Goal: Navigation & Orientation: Find specific page/section

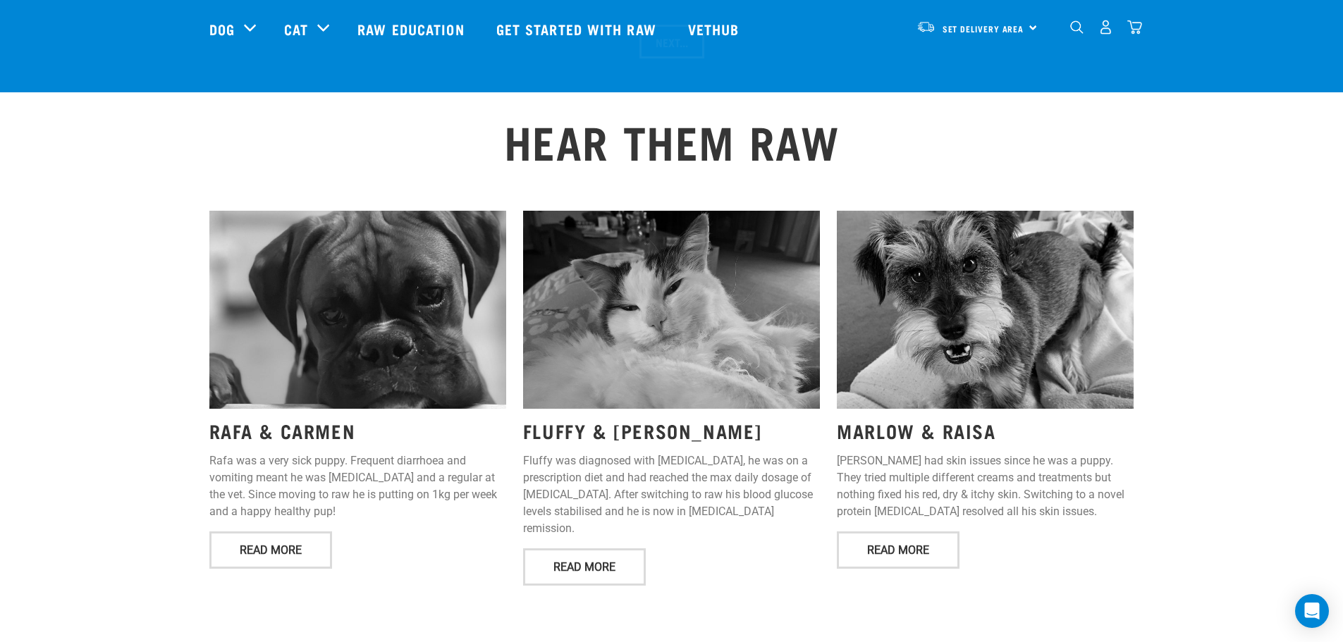
scroll to position [1757, 0]
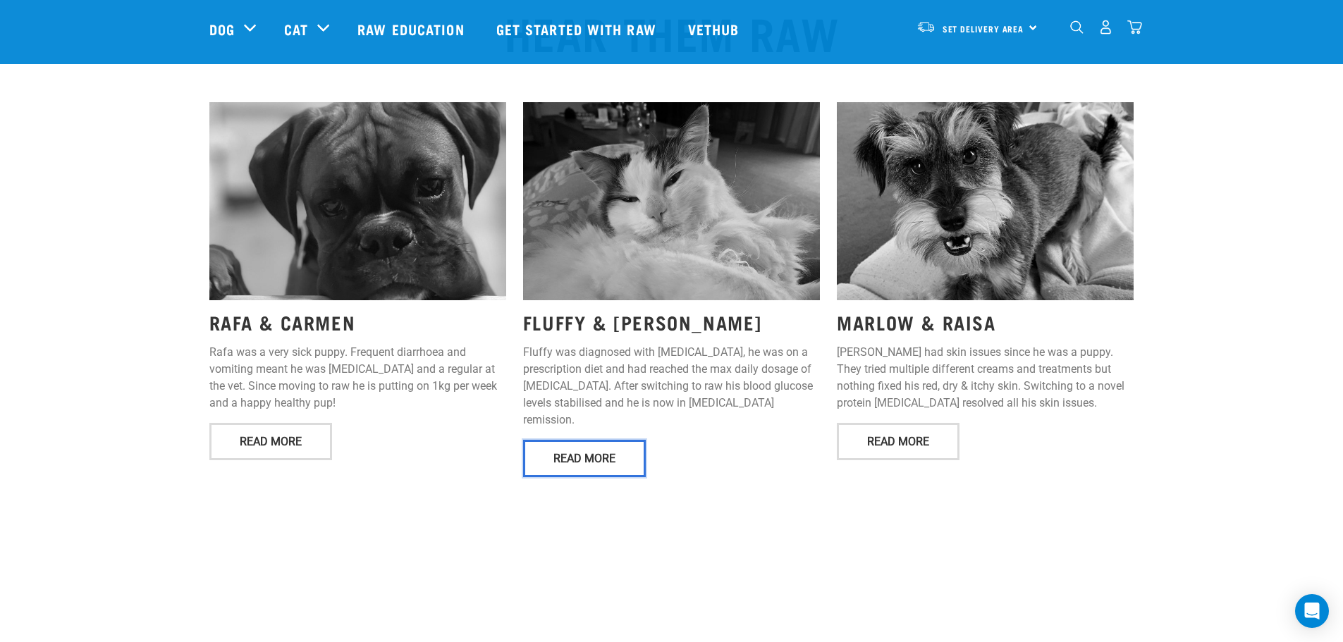
click at [602, 440] on link "Read More" at bounding box center [584, 458] width 123 height 37
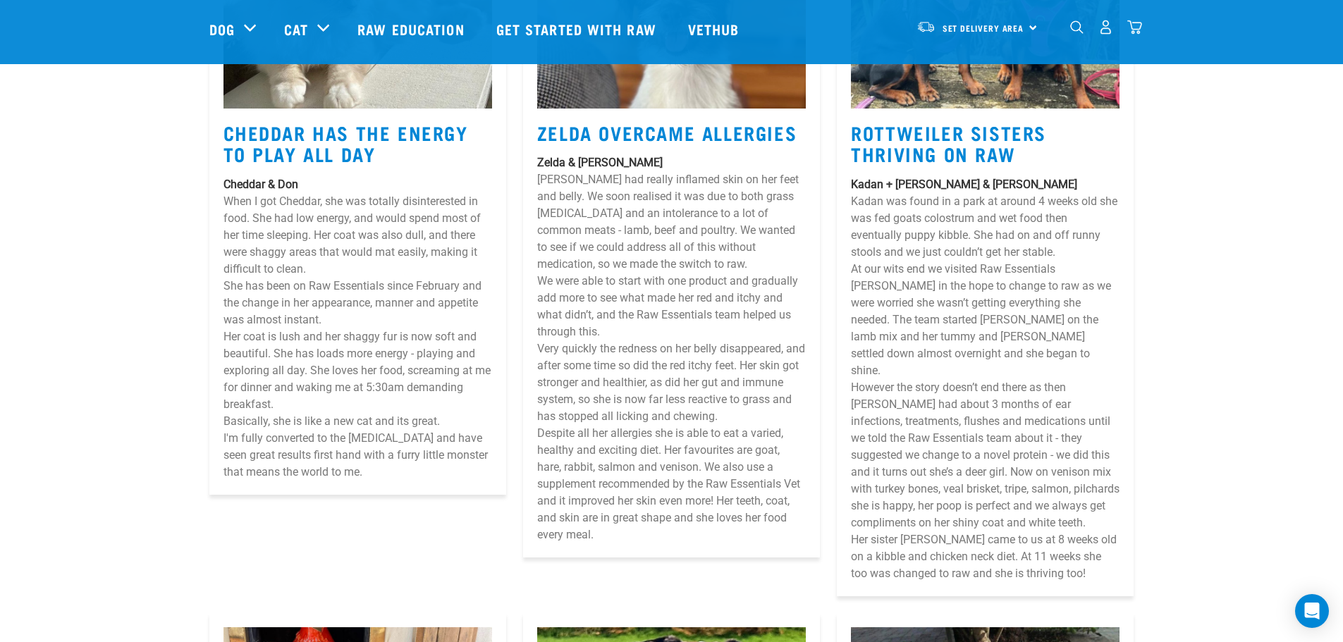
scroll to position [4370, 0]
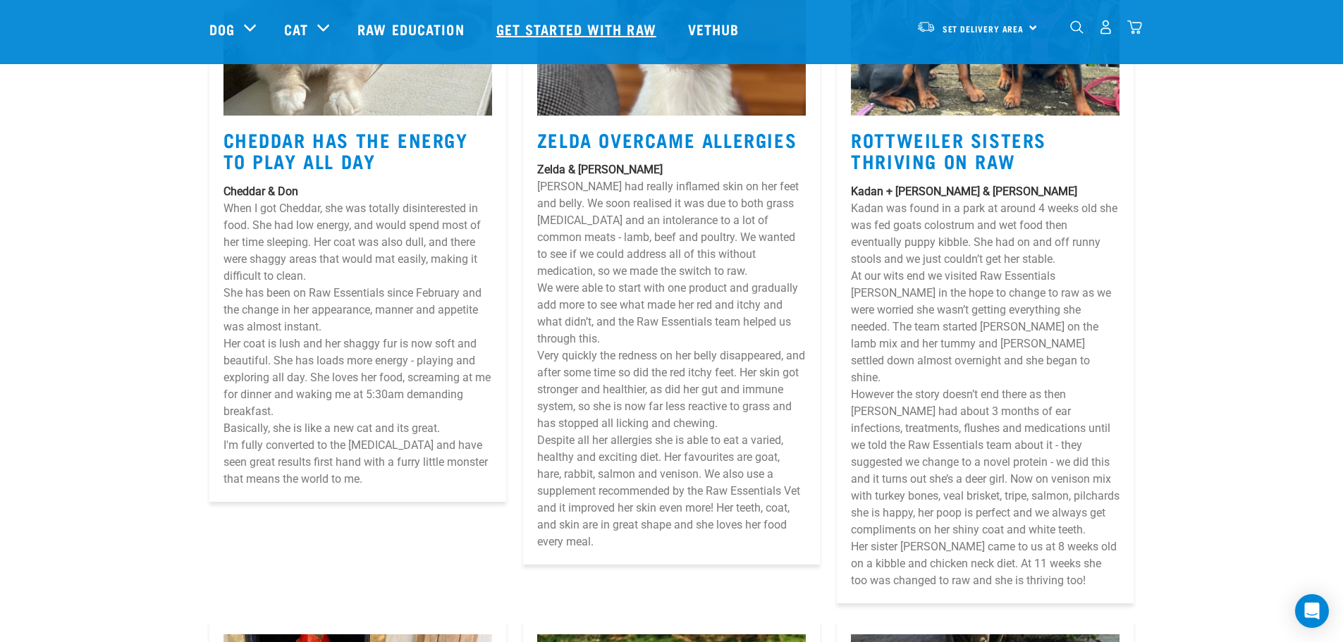
click at [553, 30] on link "Get started with Raw" at bounding box center [578, 29] width 192 height 56
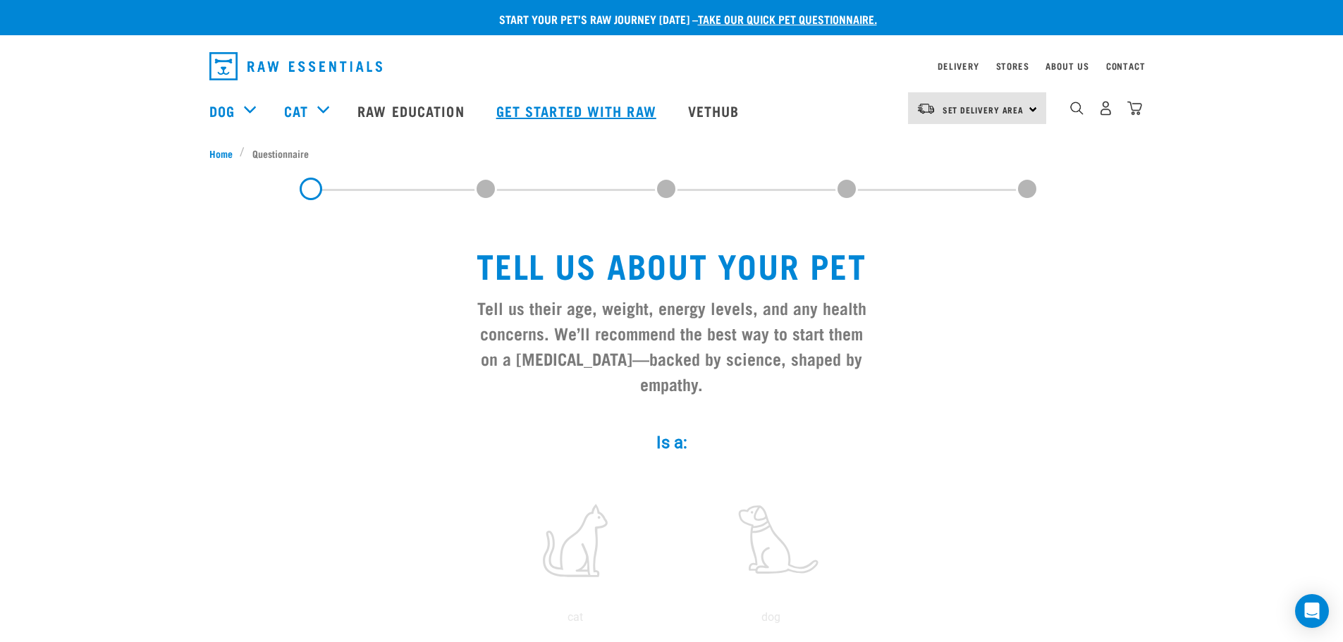
click at [578, 115] on link "Get started with Raw" at bounding box center [578, 110] width 192 height 56
click at [703, 107] on link "Vethub" at bounding box center [715, 110] width 83 height 56
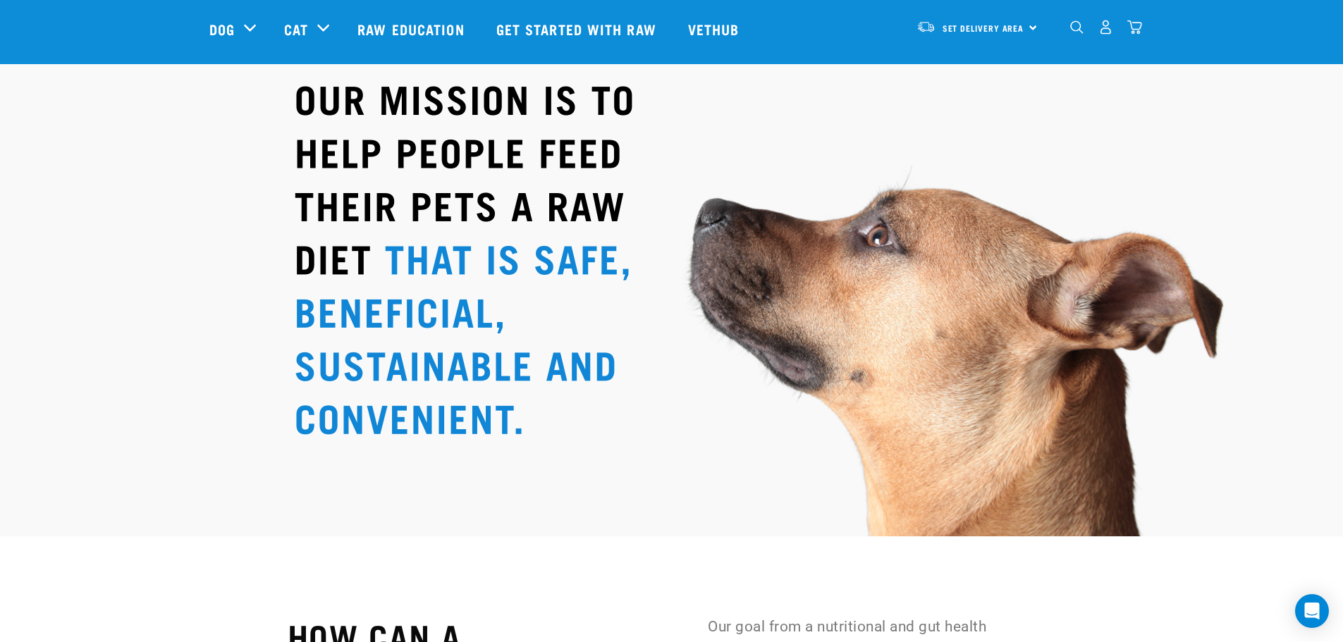
scroll to position [2397, 0]
